Goal: Information Seeking & Learning: Learn about a topic

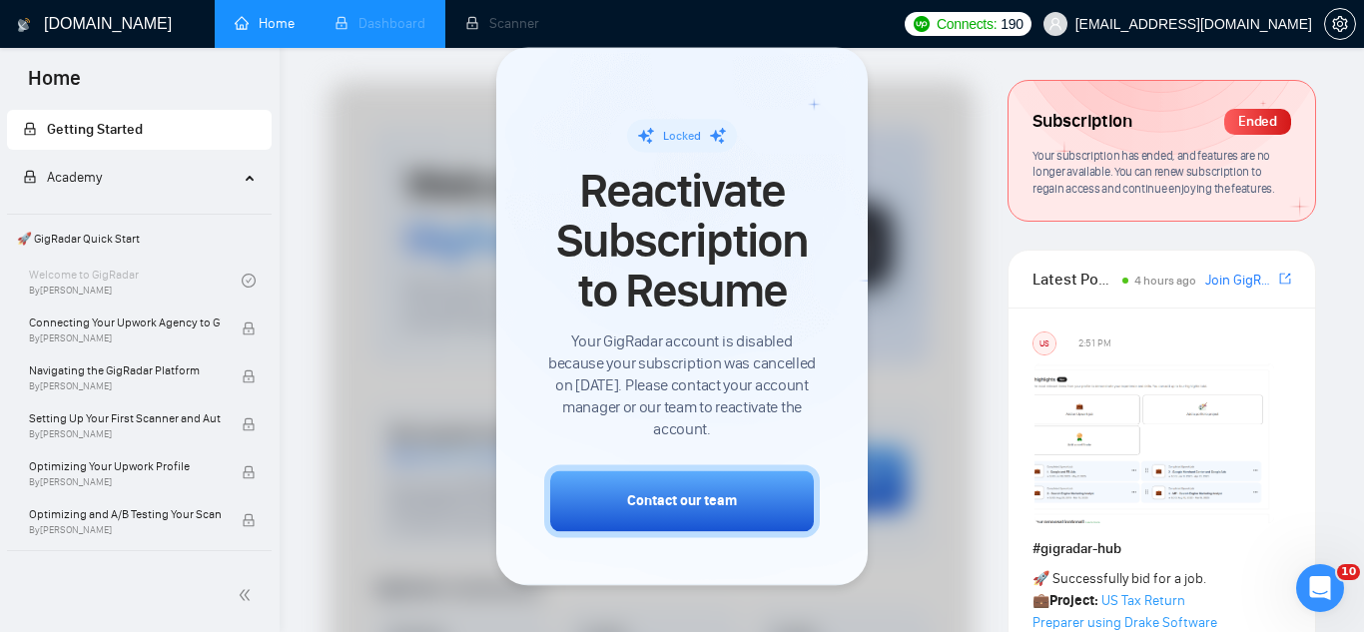
click at [381, 29] on li "Dashboard" at bounding box center [380, 24] width 131 height 48
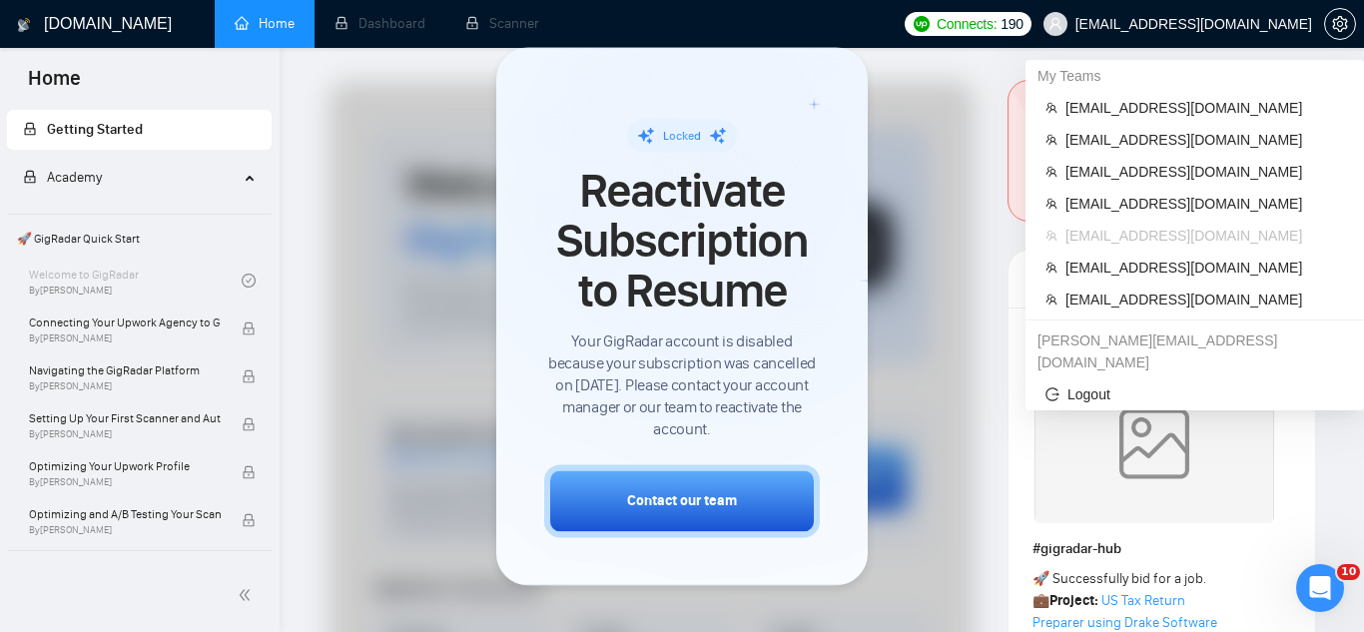
click at [1104, 24] on span "[EMAIL_ADDRESS][DOMAIN_NAME]" at bounding box center [1193, 24] width 237 height 0
click at [1131, 108] on span "[EMAIL_ADDRESS][DOMAIN_NAME]" at bounding box center [1204, 108] width 279 height 22
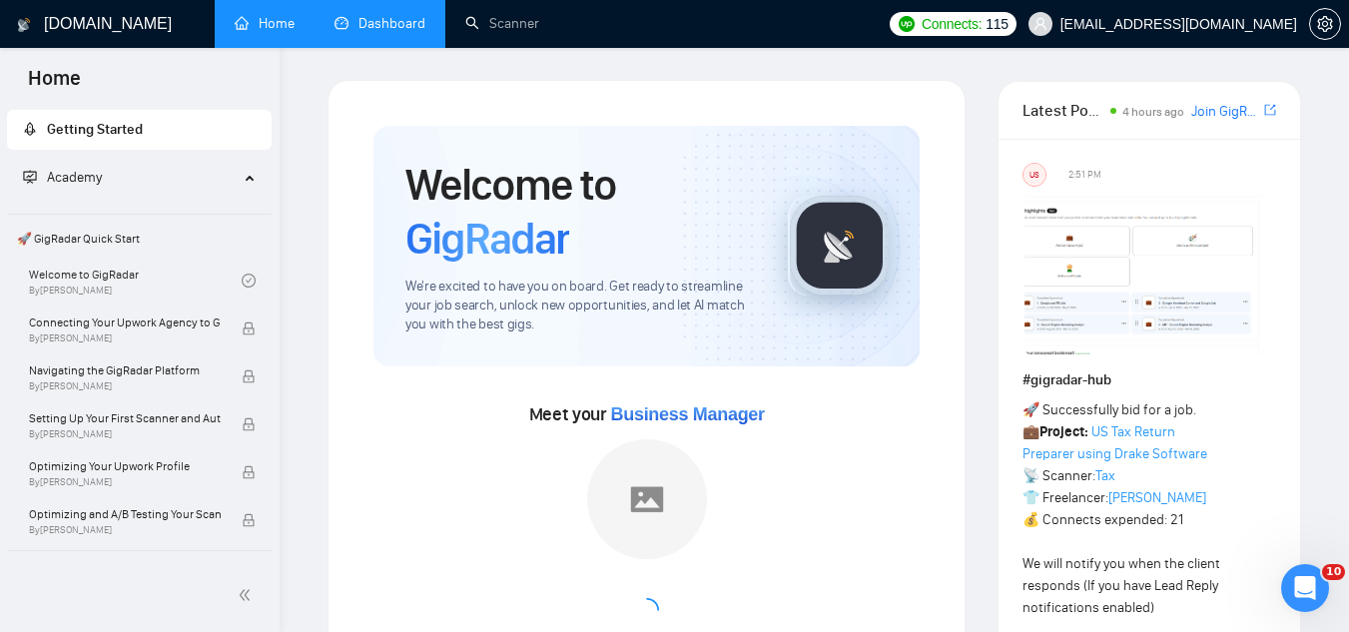
click at [393, 26] on link "Dashboard" at bounding box center [379, 23] width 91 height 17
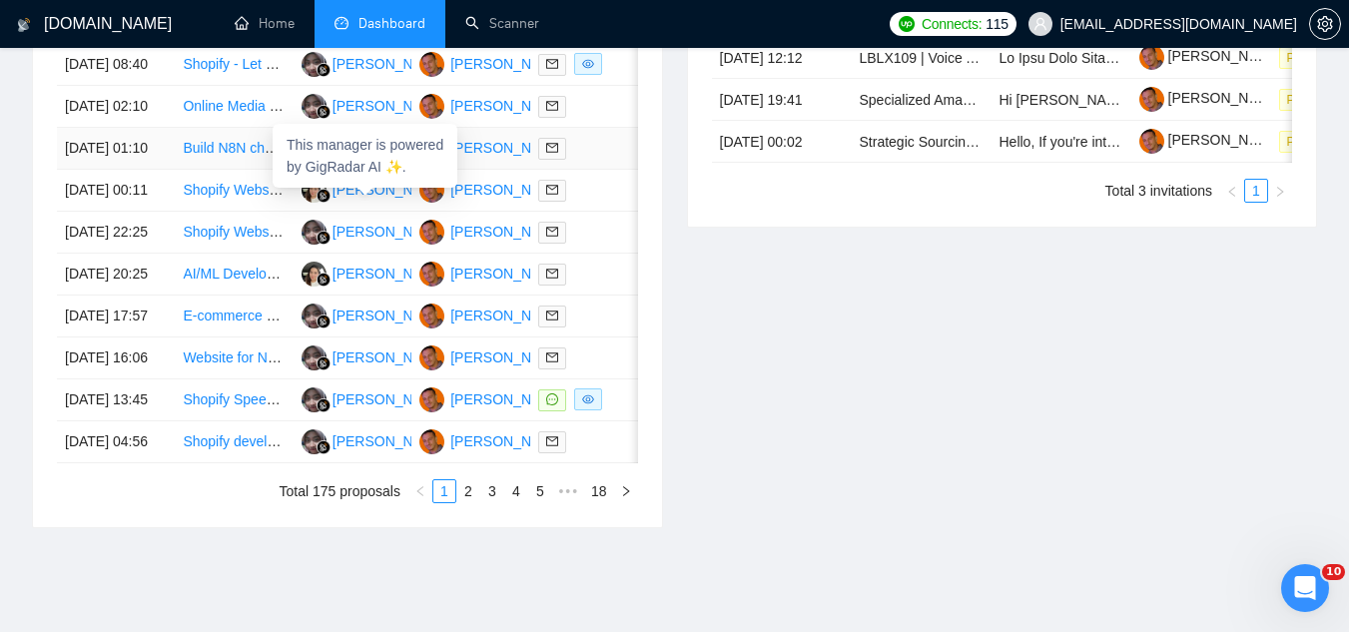
scroll to position [799, 0]
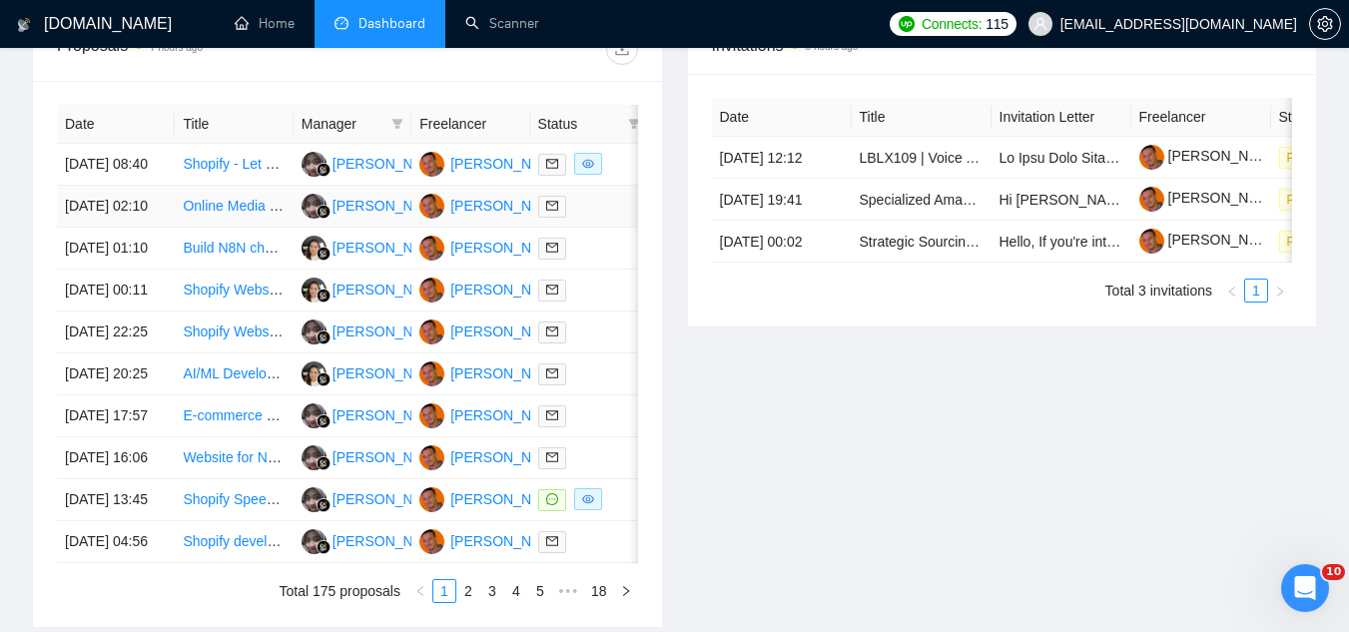
click at [233, 228] on td "Online Media & Commerce Specialists – Multiple Projects" at bounding box center [234, 207] width 118 height 42
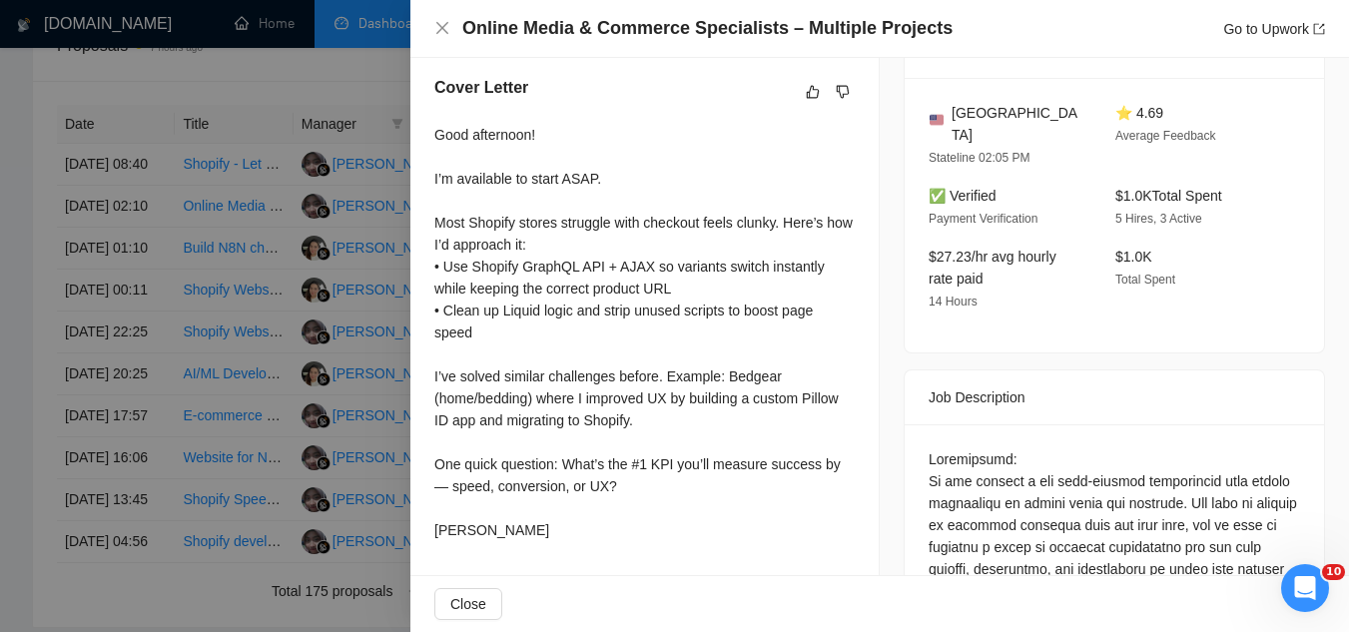
scroll to position [599, 0]
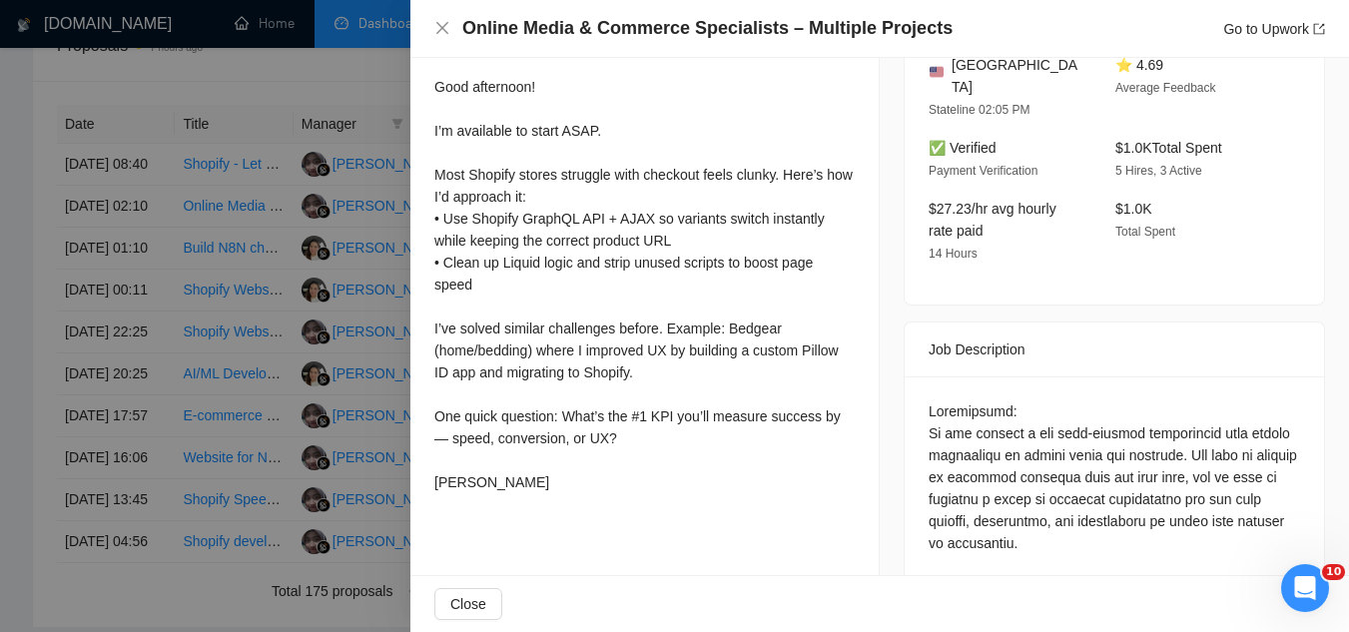
click at [348, 147] on div at bounding box center [674, 316] width 1349 height 632
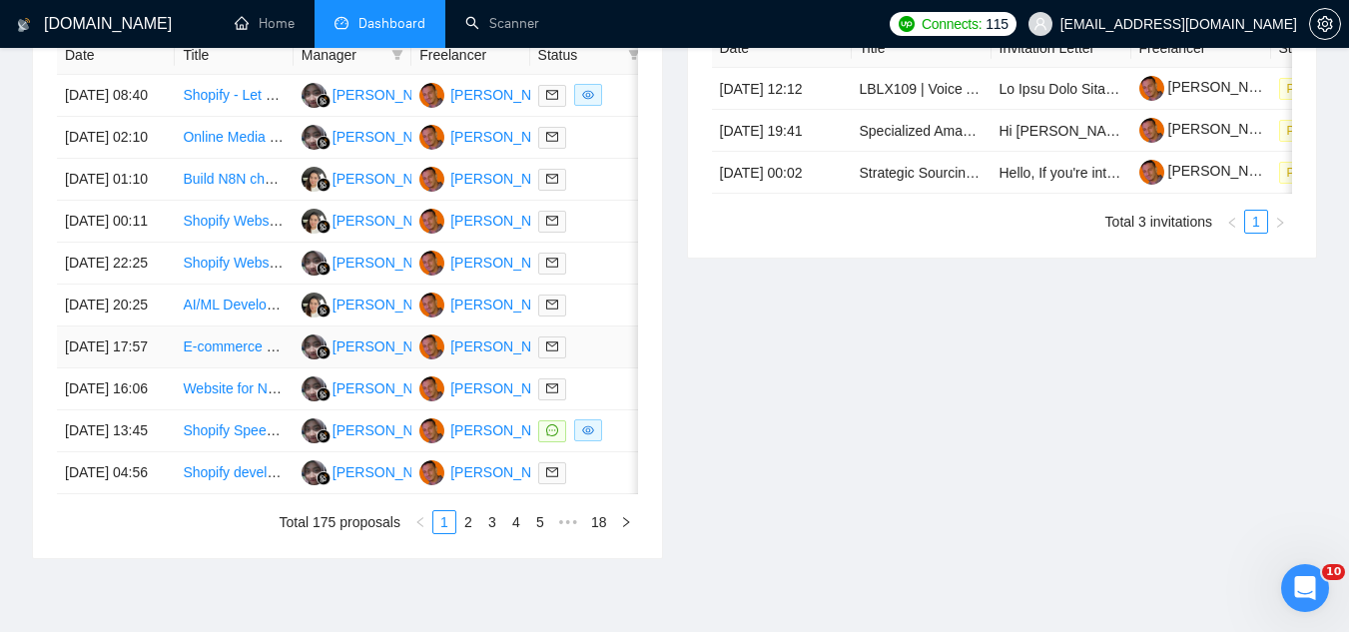
scroll to position [998, 0]
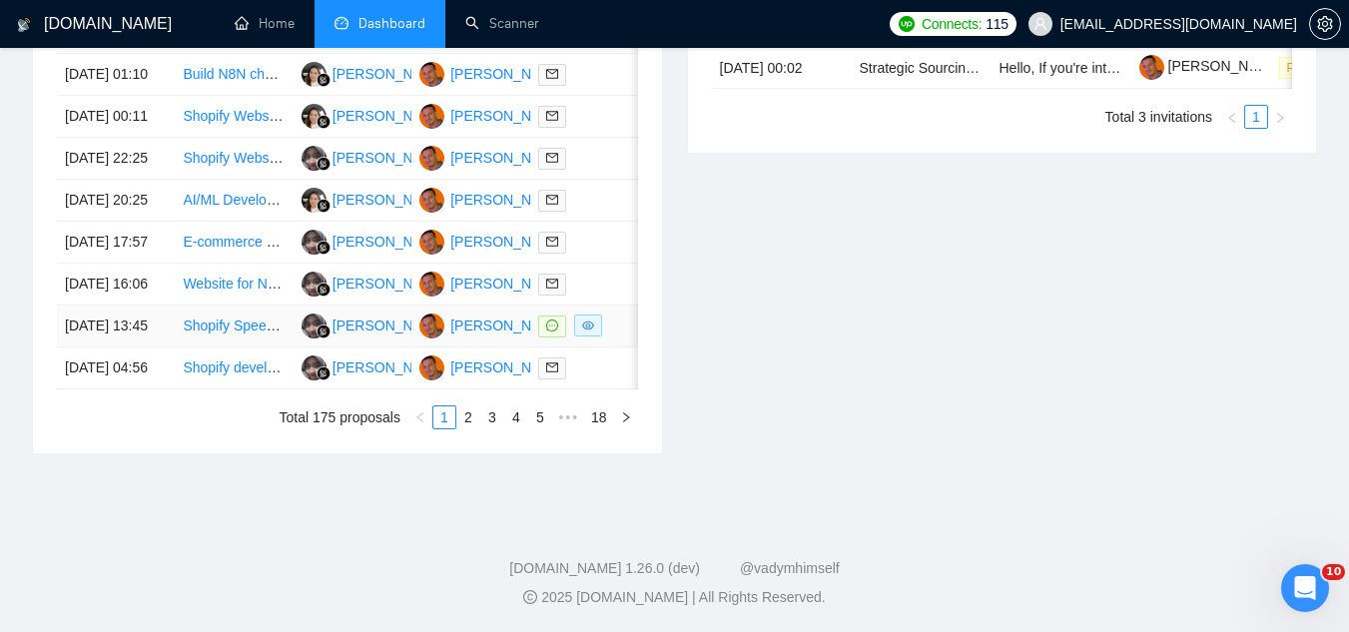
click at [210, 347] on td "Shopify Speed Optimization (Homepage + 2 PDPs)" at bounding box center [234, 327] width 118 height 42
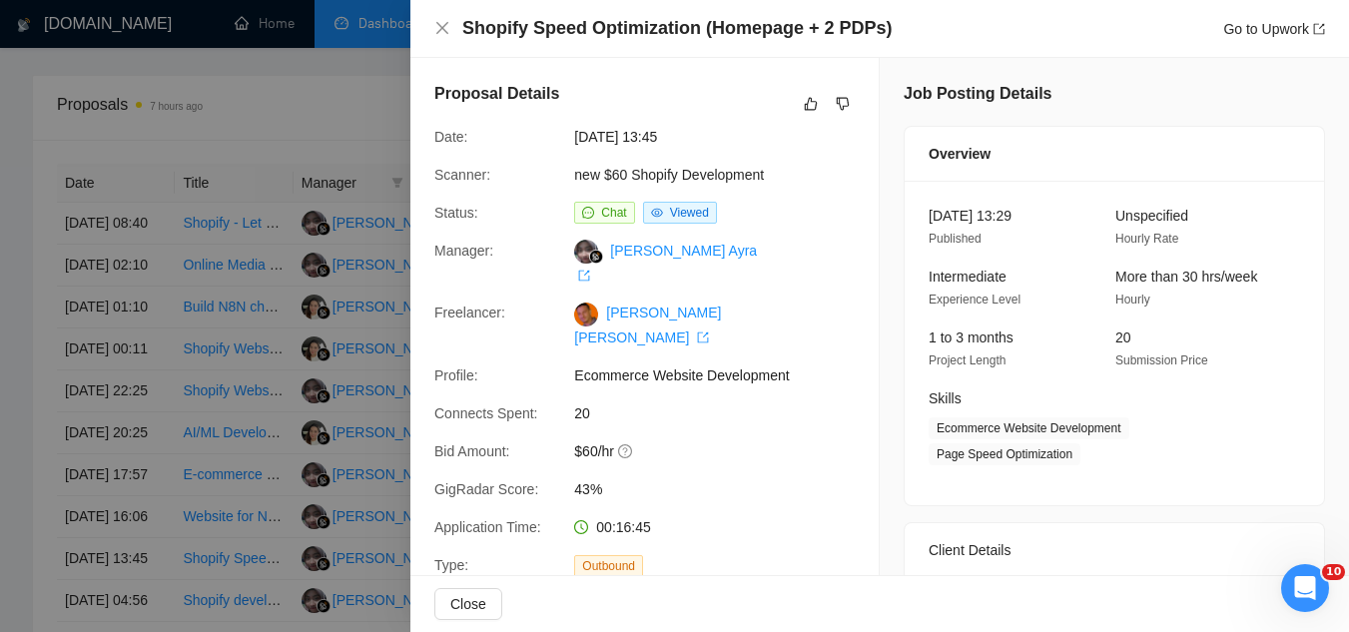
scroll to position [699, 0]
click at [364, 164] on div at bounding box center [674, 316] width 1349 height 632
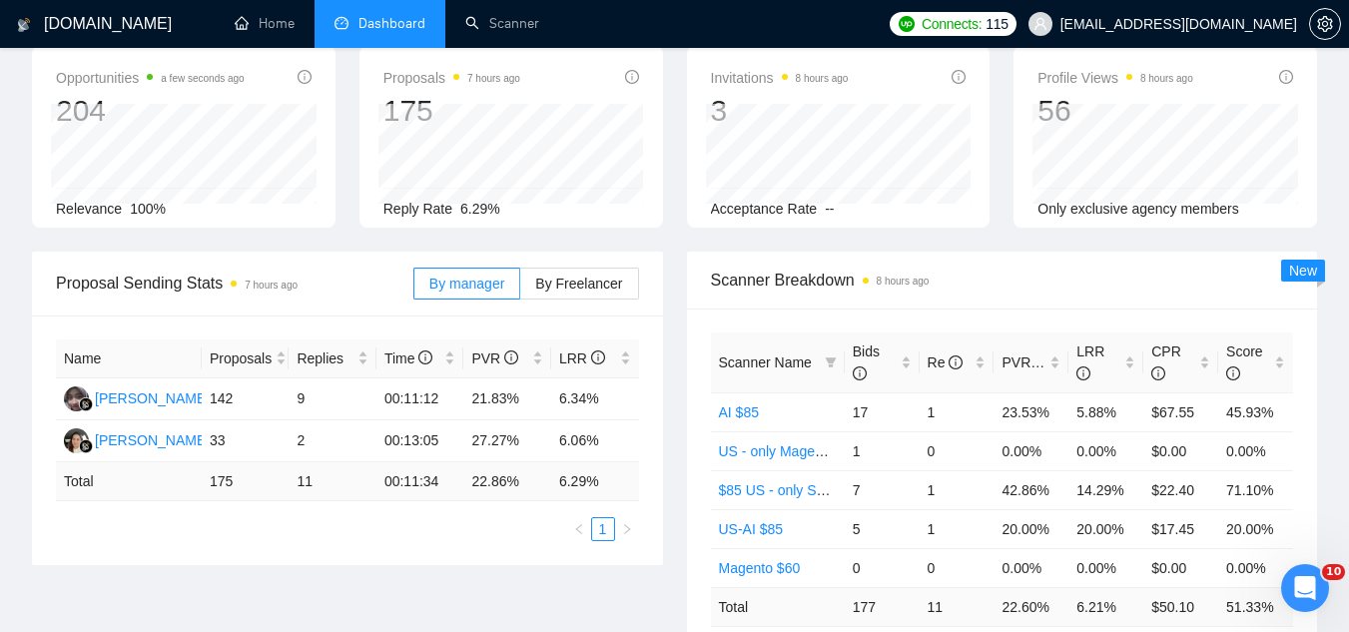
scroll to position [0, 0]
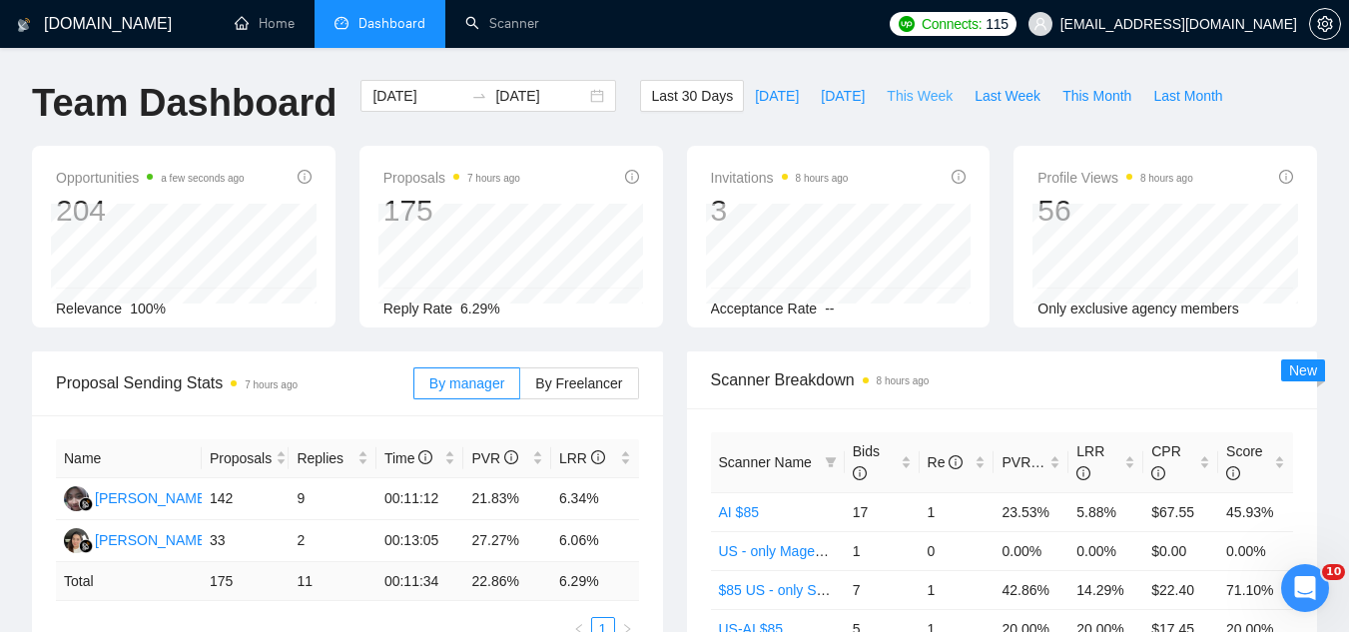
click at [908, 99] on span "This Week" at bounding box center [920, 96] width 66 height 22
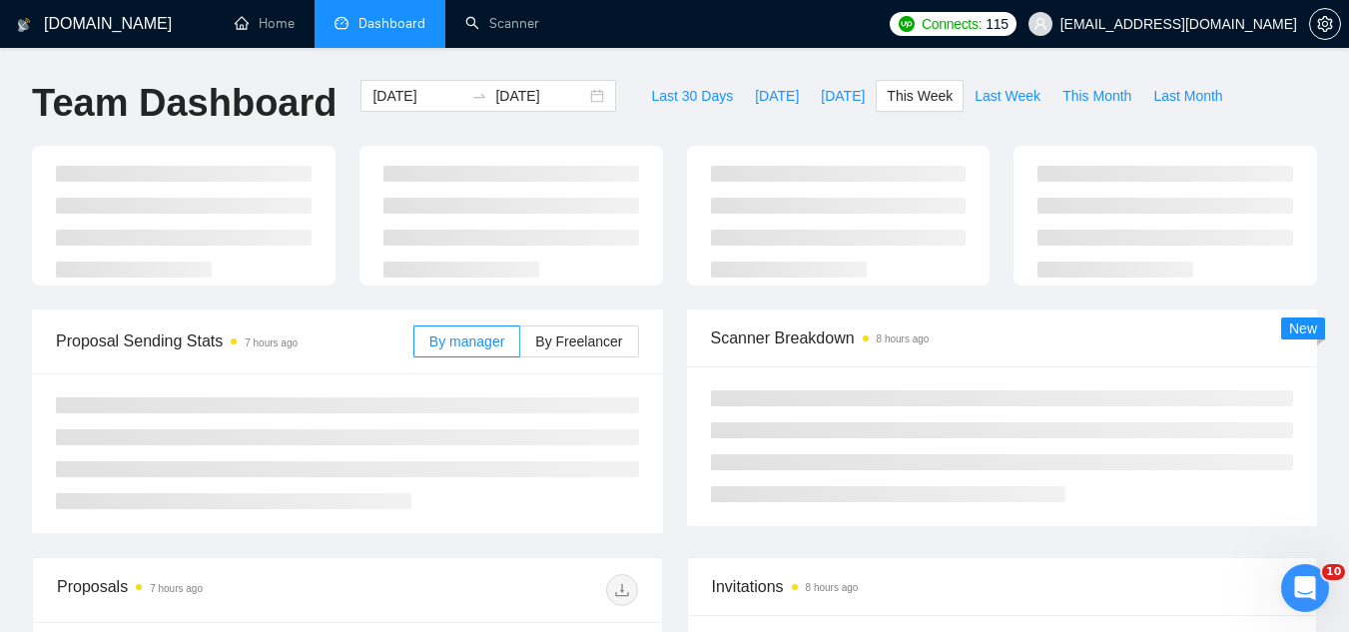
type input "[DATE]"
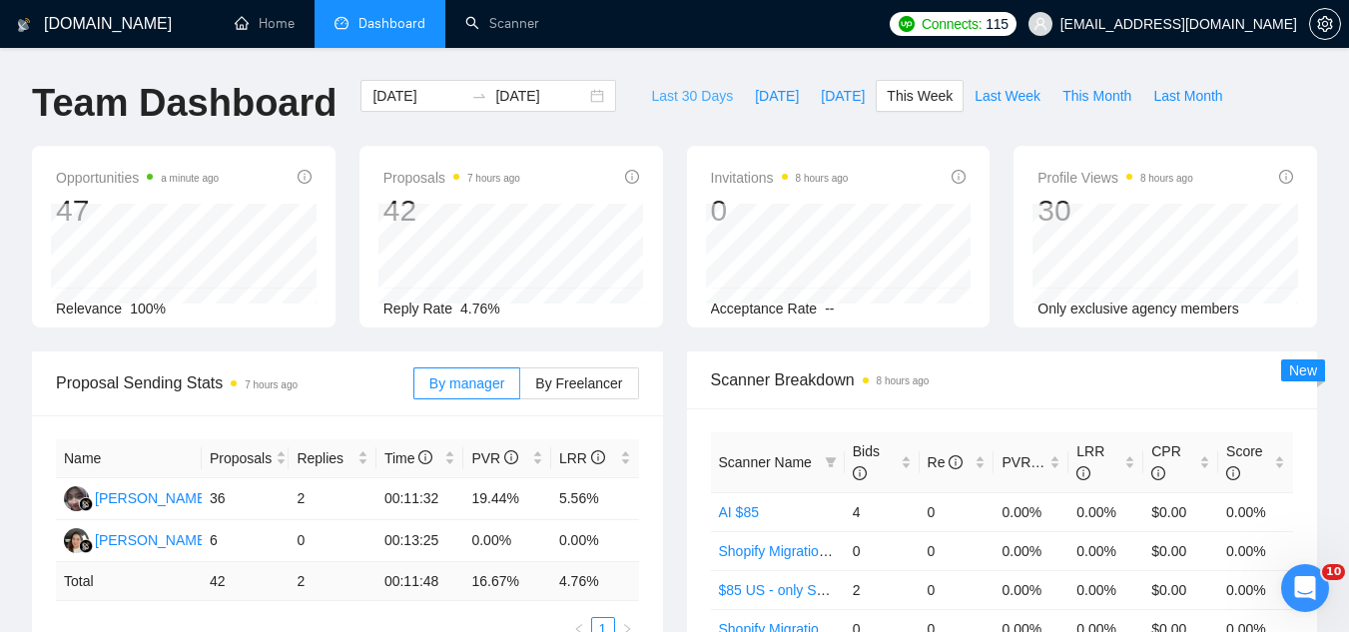
click at [680, 88] on span "Last 30 Days" at bounding box center [692, 96] width 82 height 22
type input "[DATE]"
